Goal: Transaction & Acquisition: Purchase product/service

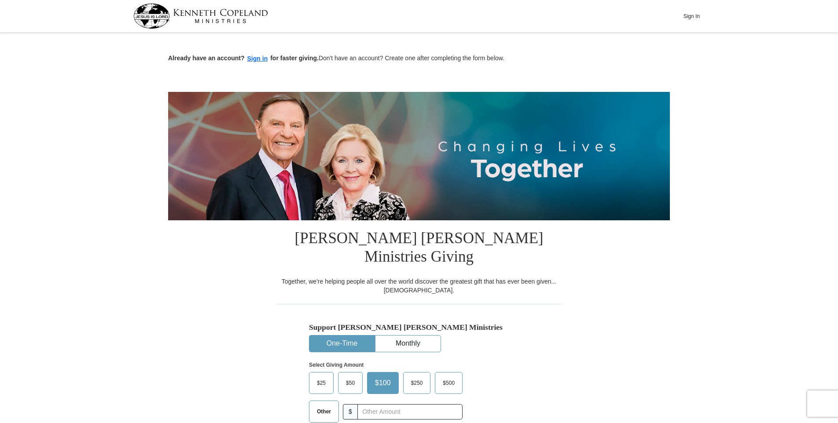
click at [326, 405] on span "Other" at bounding box center [323, 411] width 23 height 13
click at [0, 0] on input "Other" at bounding box center [0, 0] width 0 height 0
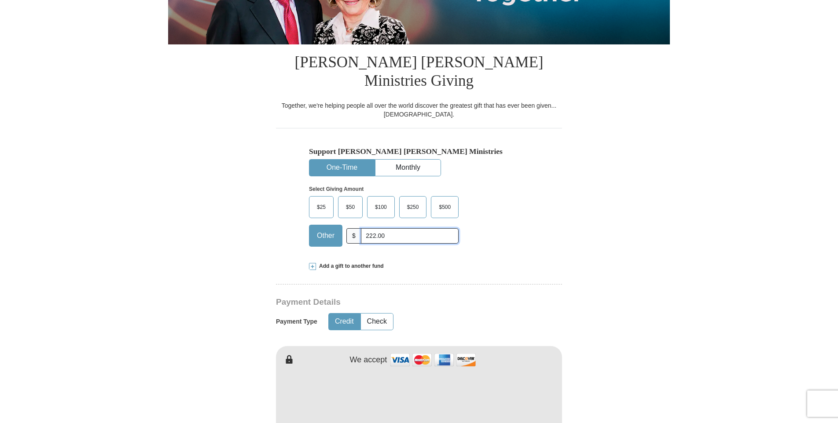
scroll to position [220, 0]
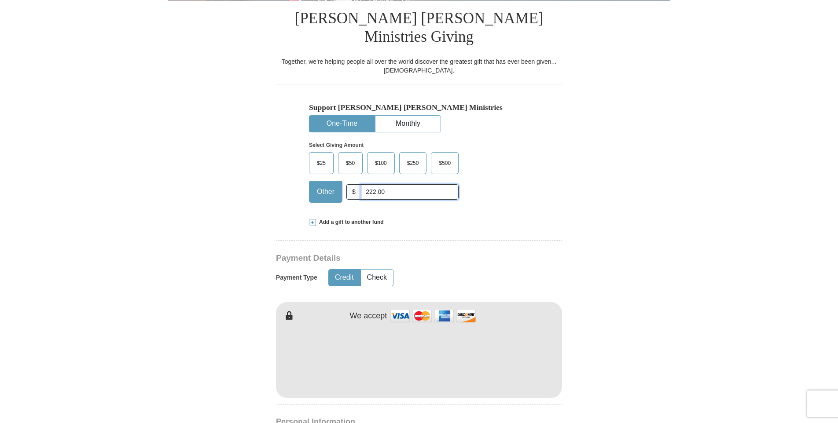
type input "222.00"
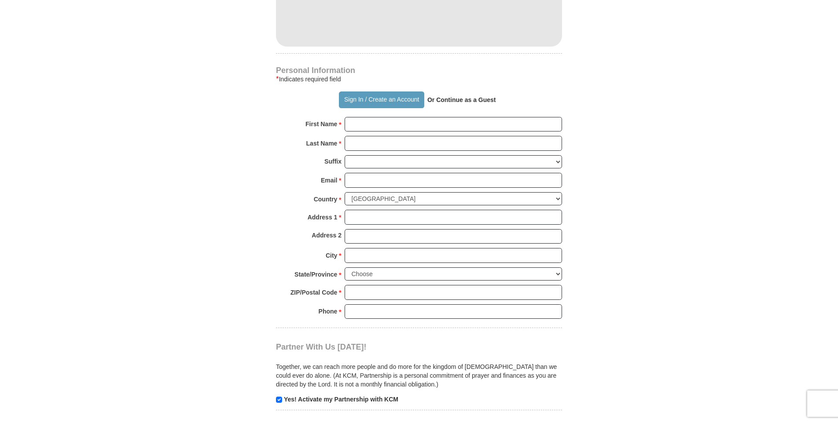
scroll to position [572, 0]
click at [371, 117] on input "First Name *" at bounding box center [453, 124] width 217 height 15
type input "[PERSON_NAME]"
type input "Pontnack"
type input "[EMAIL_ADDRESS][DOMAIN_NAME]"
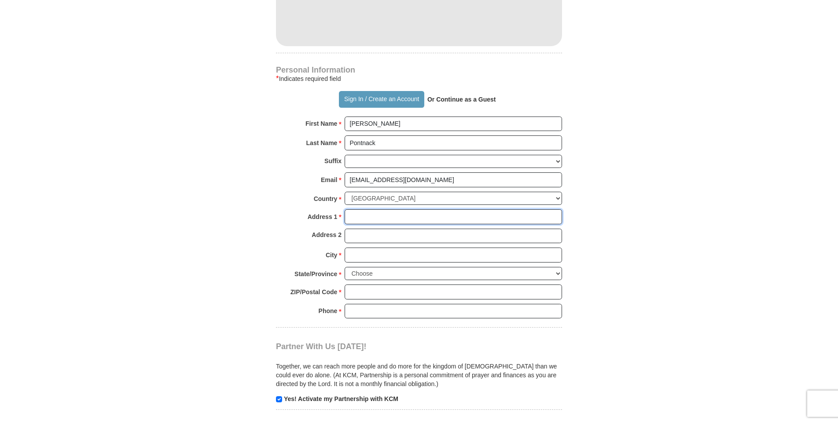
type input "[STREET_ADDRESS][PERSON_NAME]"
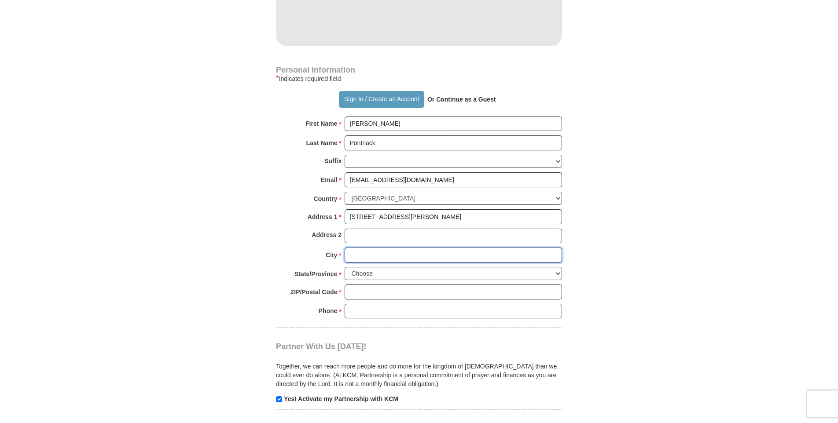
type input "Rockford"
select select "IL"
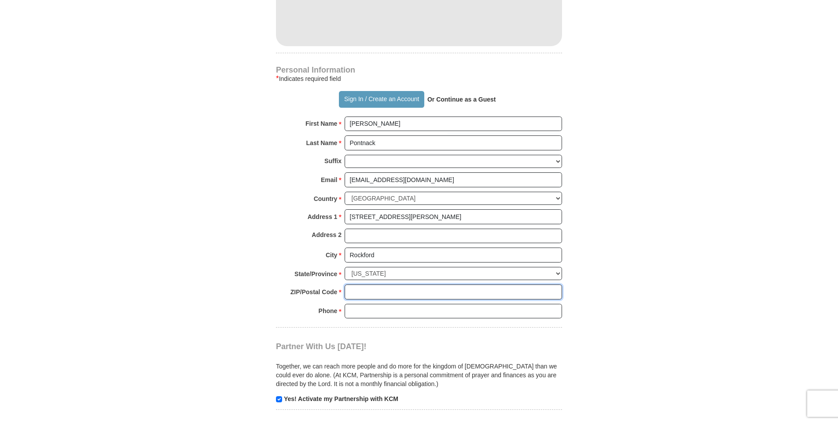
type input "61108"
type input "8155660444"
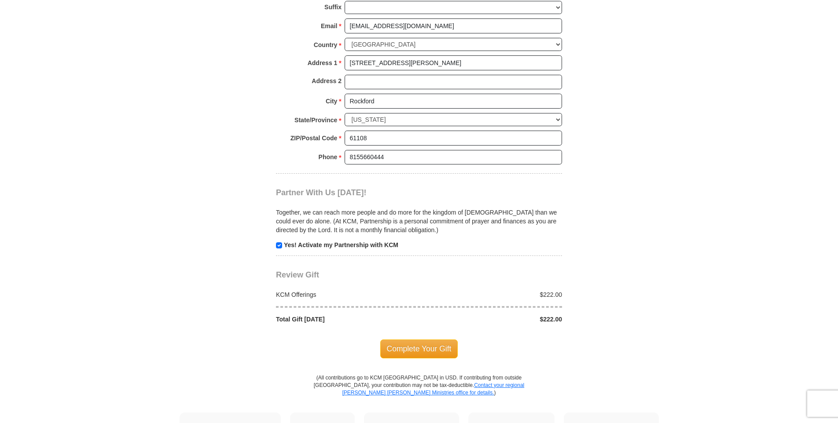
scroll to position [748, 0]
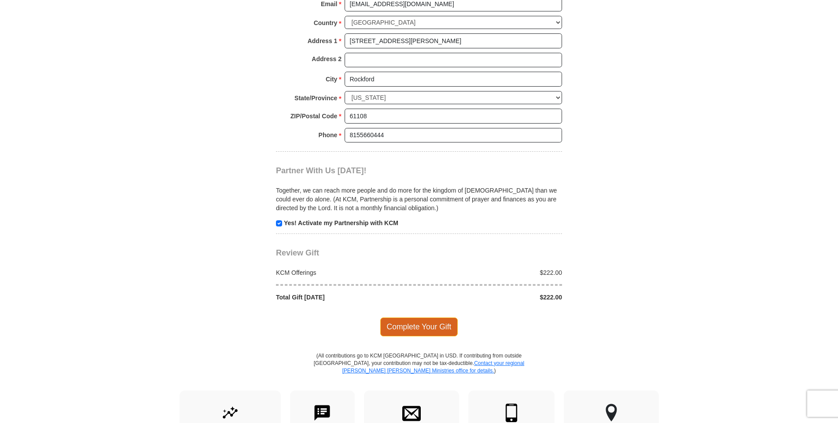
click at [421, 318] on span "Complete Your Gift" at bounding box center [419, 327] width 78 height 18
